Goal: Task Accomplishment & Management: Complete application form

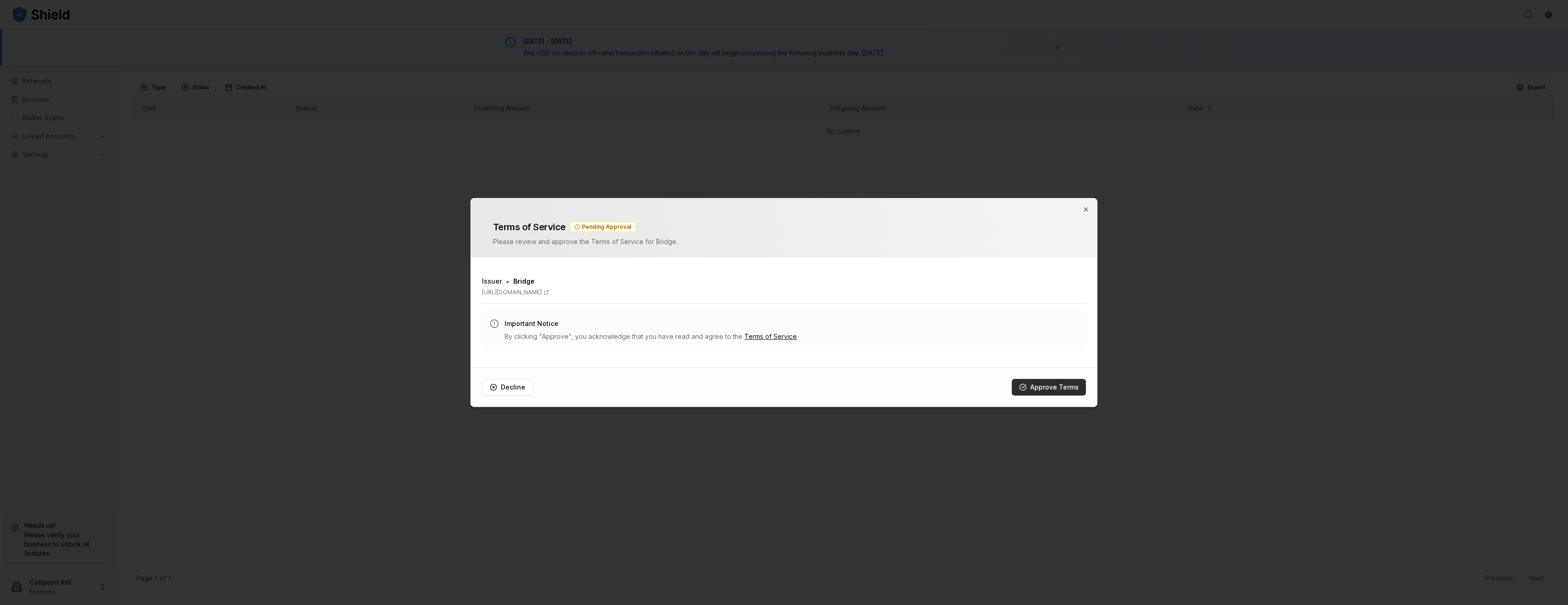
click at [1056, 384] on button "Approve Terms" at bounding box center [1049, 386] width 74 height 16
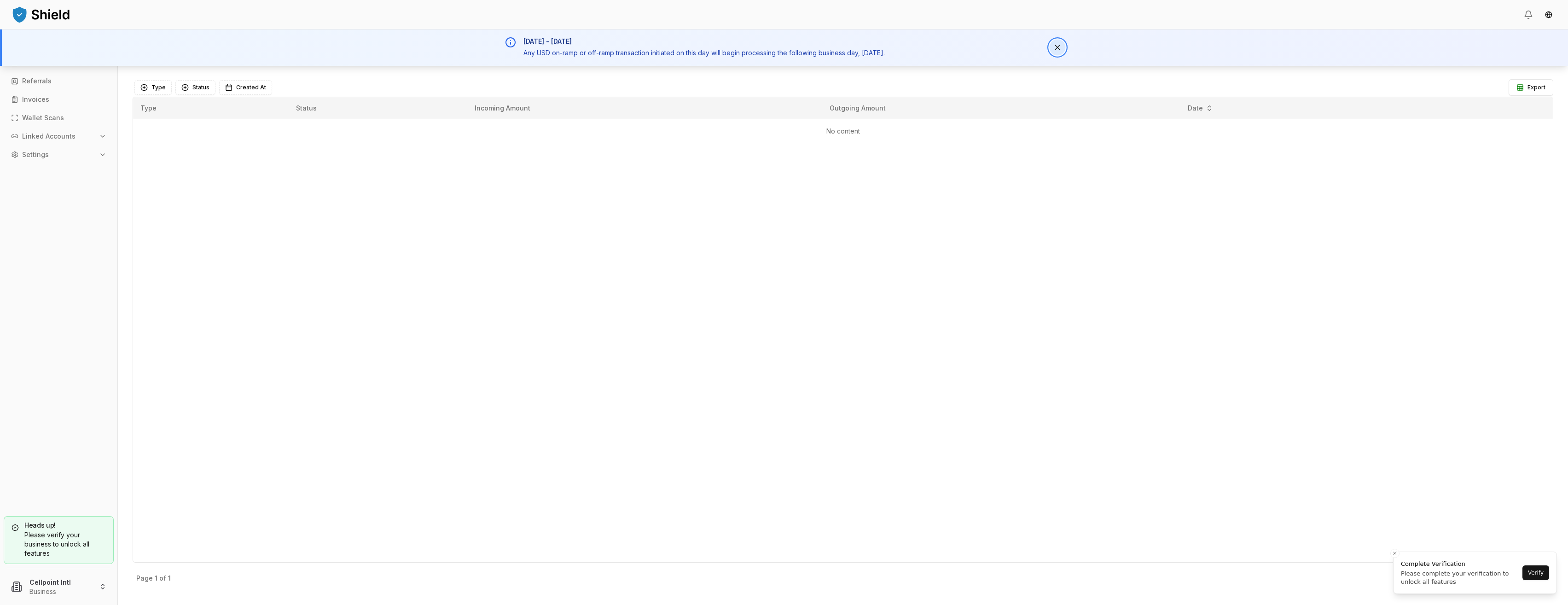
click at [1062, 48] on button "Dismiss notification" at bounding box center [1057, 47] width 16 height 16
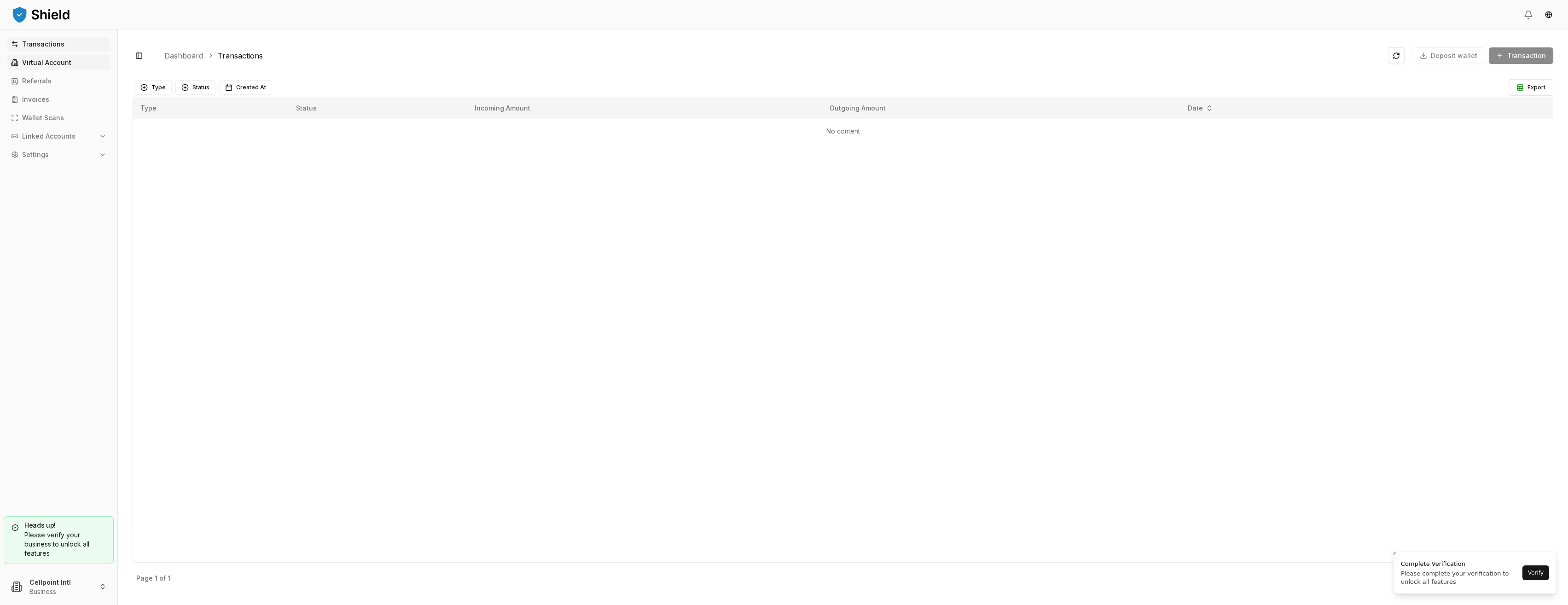
click at [37, 63] on p "Virtual Account" at bounding box center [46, 63] width 49 height 7
click at [32, 102] on p "Invoices" at bounding box center [35, 99] width 27 height 7
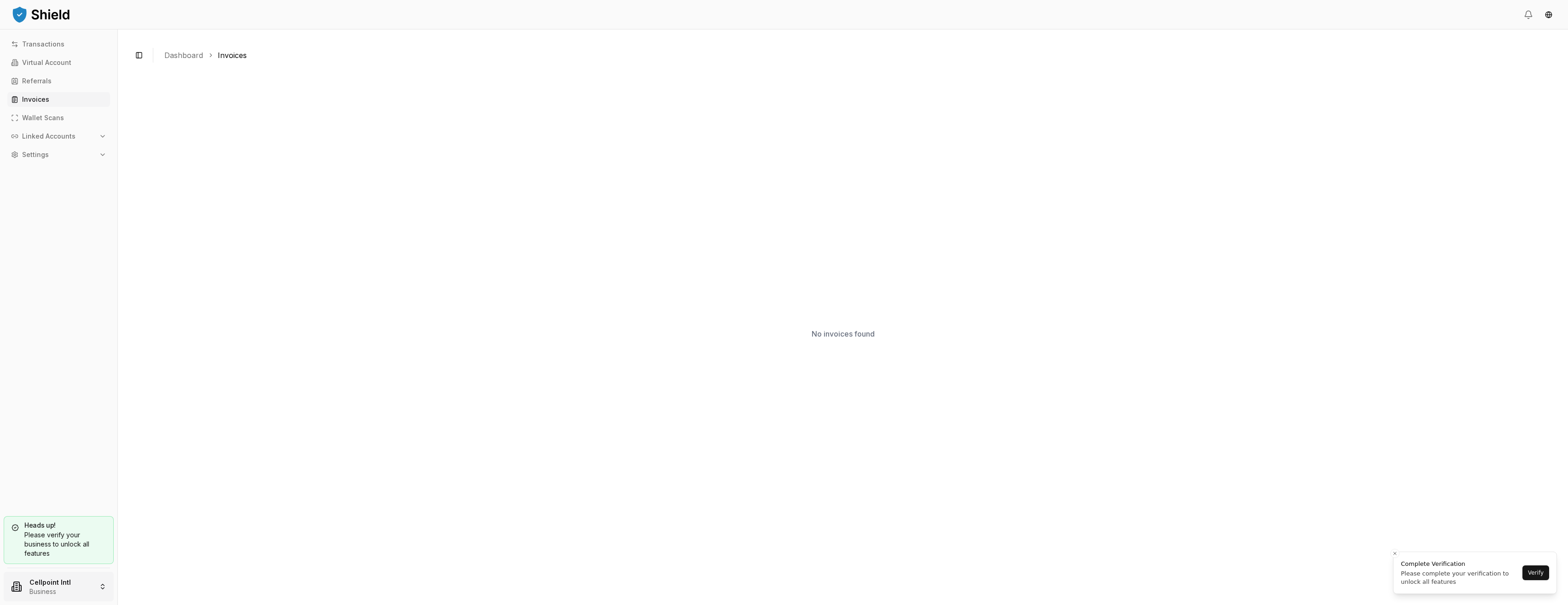
click at [71, 590] on html "Transactions Virtual Account Referrals Invoices Wallet Scans Linked Accounts Se…" at bounding box center [784, 302] width 1568 height 605
click at [56, 525] on div "Cellpoint Intl" at bounding box center [58, 523] width 105 height 15
click at [65, 582] on html "Transactions Virtual Account Referrals Invoices Wallet Scans Linked Accounts Se…" at bounding box center [784, 302] width 1568 height 605
click at [74, 416] on html "Transactions Virtual Account Referrals Invoices Wallet Scans Linked Accounts Se…" at bounding box center [784, 302] width 1568 height 605
click at [61, 545] on div "Please verify your business to unlock all features" at bounding box center [58, 544] width 94 height 27
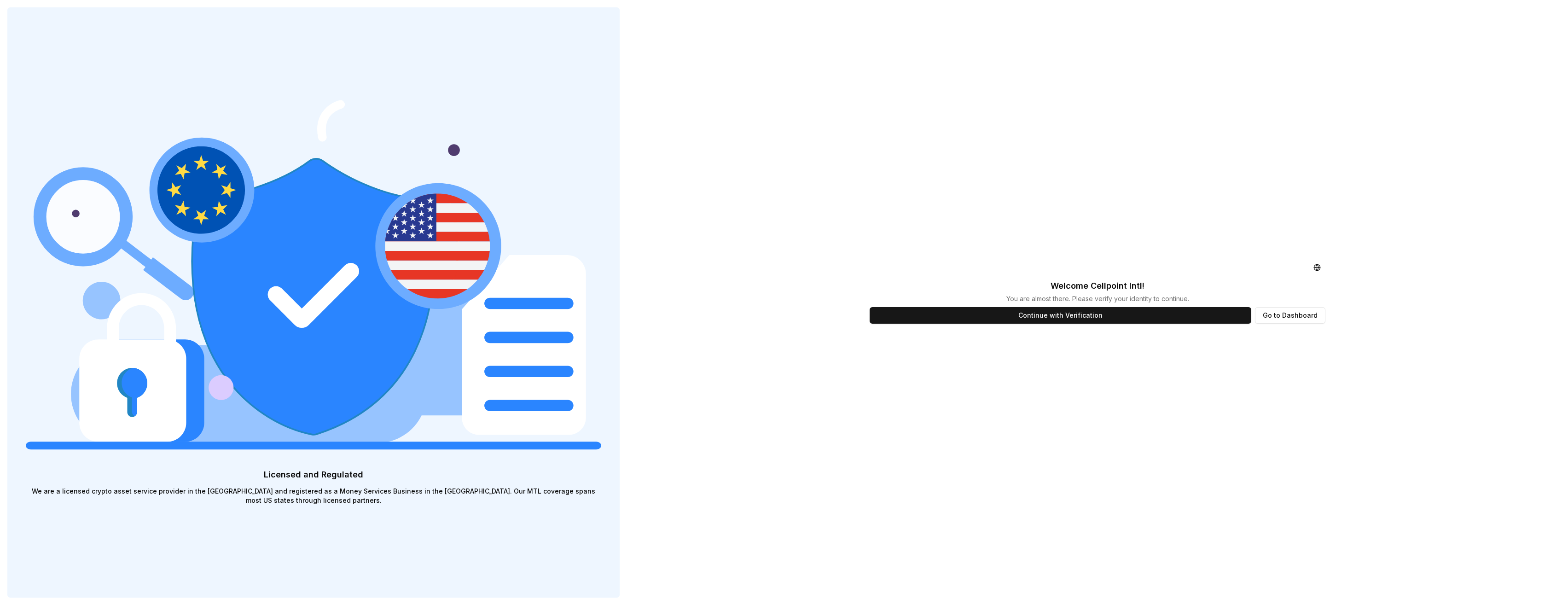
click at [1062, 318] on button "Continue with Verification" at bounding box center [1060, 315] width 382 height 16
